Goal: Find specific page/section: Find specific page/section

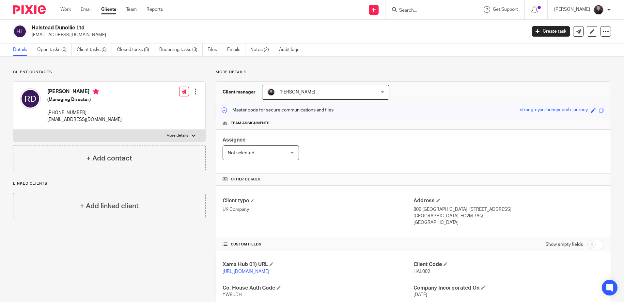
click at [436, 12] on input "Search" at bounding box center [428, 11] width 59 height 6
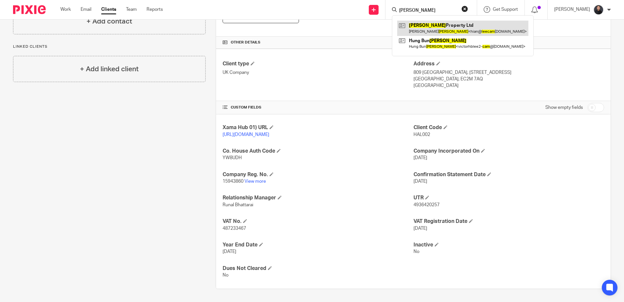
type input "[PERSON_NAME]"
drag, startPoint x: 433, startPoint y: 27, endPoint x: 429, endPoint y: 26, distance: 4.0
click at [433, 27] on link at bounding box center [462, 28] width 131 height 15
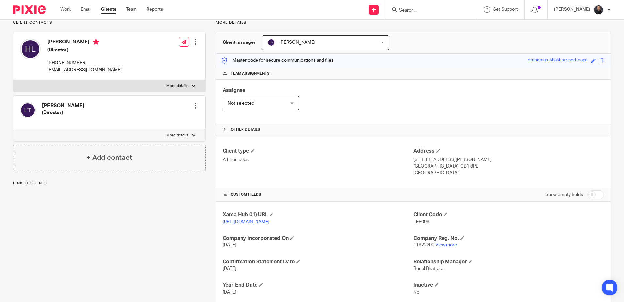
scroll to position [96, 0]
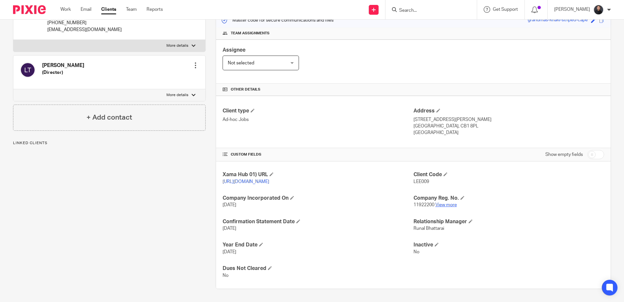
click at [447, 205] on link "View more" at bounding box center [446, 204] width 22 height 5
